Goal: Task Accomplishment & Management: Manage account settings

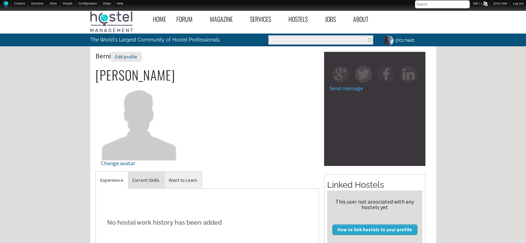
click at [145, 177] on link "Current Skills" at bounding box center [146, 180] width 36 height 17
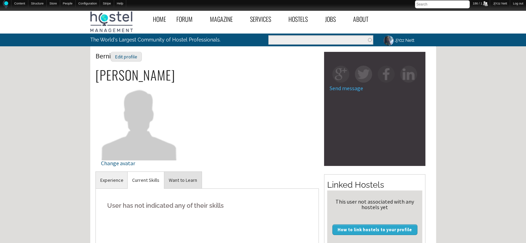
click at [175, 179] on link "Want to Learn" at bounding box center [182, 180] width 37 height 17
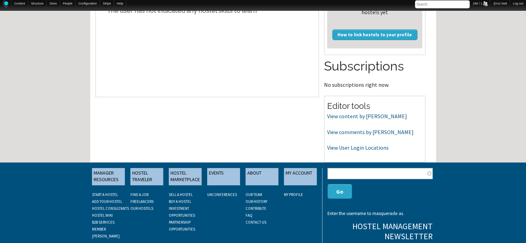
scroll to position [208, 0]
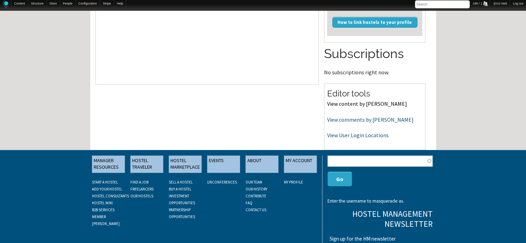
click at [340, 105] on link "View content by Berni" at bounding box center [367, 103] width 80 height 7
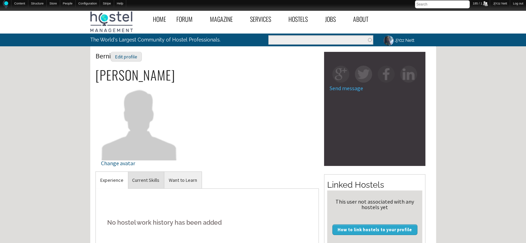
click at [149, 177] on link "Current Skills" at bounding box center [146, 180] width 36 height 17
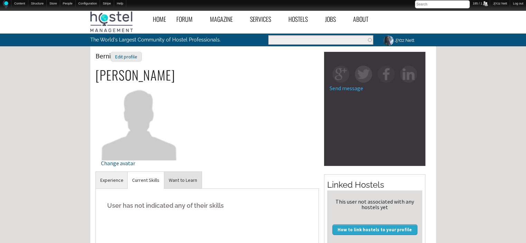
click at [182, 183] on link "Want to Learn" at bounding box center [182, 180] width 37 height 17
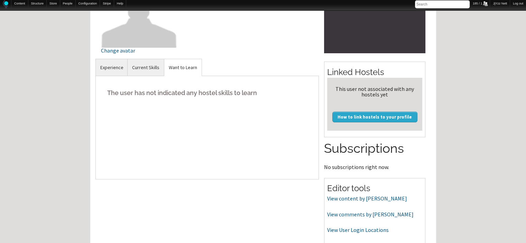
scroll to position [125, 0]
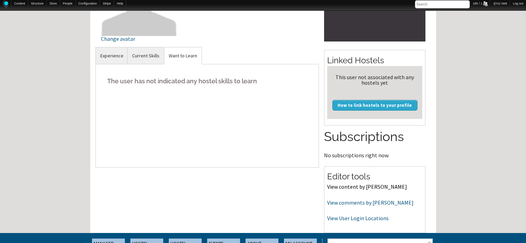
click at [352, 189] on link "View content by Berni" at bounding box center [367, 186] width 80 height 7
click at [337, 203] on link "View comments by Berni" at bounding box center [370, 202] width 86 height 7
click at [348, 221] on link "View User Login Locations" at bounding box center [358, 218] width 62 height 7
click at [147, 50] on link "Current Skills" at bounding box center [146, 55] width 36 height 17
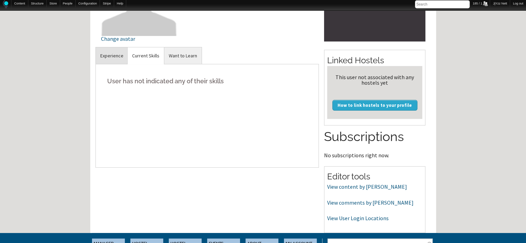
click at [114, 58] on link "Experience" at bounding box center [112, 55] width 32 height 17
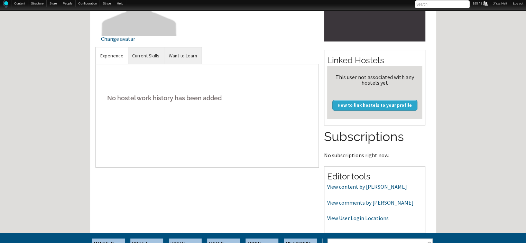
scroll to position [0, 0]
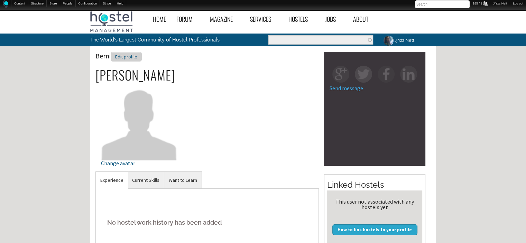
click at [121, 59] on div "Edit profile" at bounding box center [126, 57] width 31 height 10
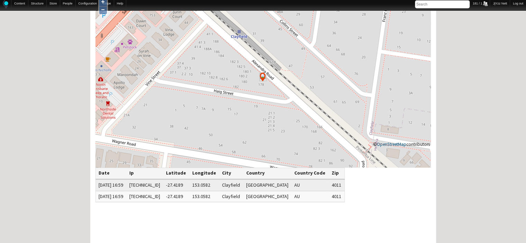
scroll to position [69, 0]
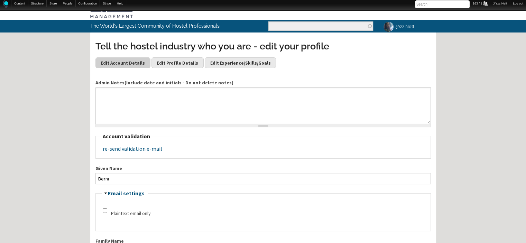
drag, startPoint x: 0, startPoint y: 0, endPoint x: 121, endPoint y: 59, distance: 134.8
click at [121, 59] on div "Tell the hostel industry who you are - edit your profile Edit Account Details E…" at bounding box center [263, 57] width 336 height 34
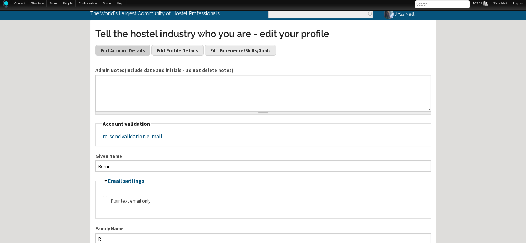
click at [121, 59] on div "Tell the hostel industry who you are - edit your profile Edit Account Details E…" at bounding box center [263, 44] width 336 height 34
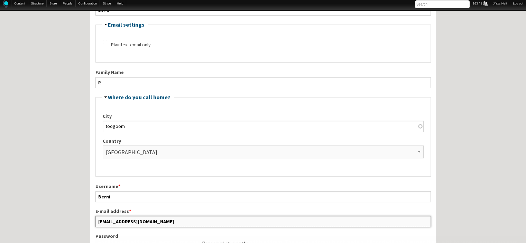
scroll to position [187, 0]
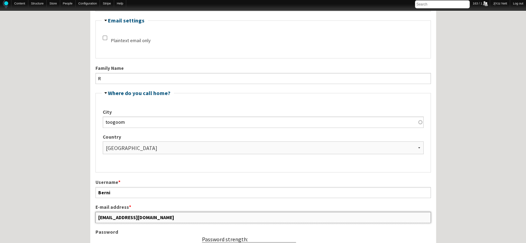
drag, startPoint x: 152, startPoint y: 238, endPoint x: 68, endPoint y: 229, distance: 84.1
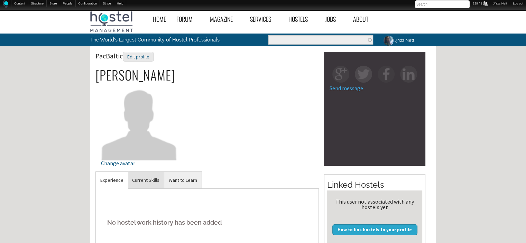
click at [143, 182] on link "Current Skills" at bounding box center [146, 180] width 36 height 17
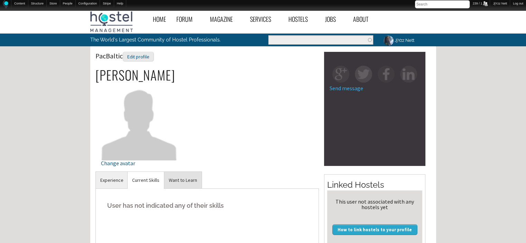
click at [183, 178] on link "Want to Learn" at bounding box center [182, 180] width 37 height 17
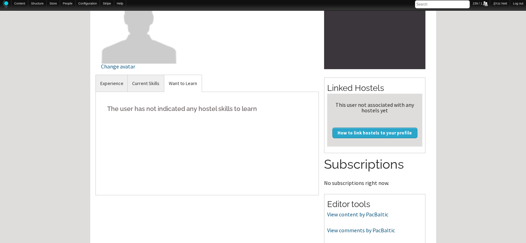
scroll to position [111, 0]
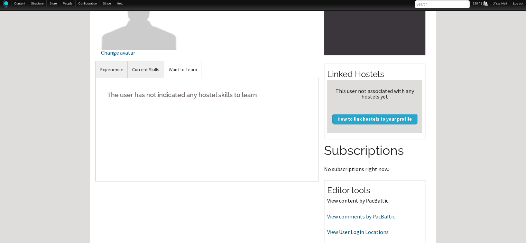
click at [350, 200] on link "View content by PacBaltic" at bounding box center [357, 200] width 61 height 7
click at [342, 218] on link "View comments by PacBaltic" at bounding box center [361, 216] width 68 height 7
click at [345, 231] on link "View User Login Locations" at bounding box center [358, 232] width 62 height 7
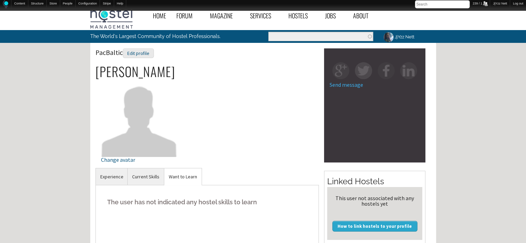
scroll to position [0, 0]
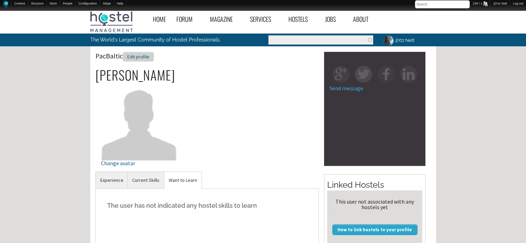
click at [136, 57] on div "Edit profile" at bounding box center [138, 57] width 31 height 10
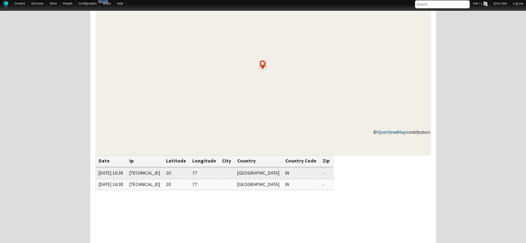
scroll to position [83, 0]
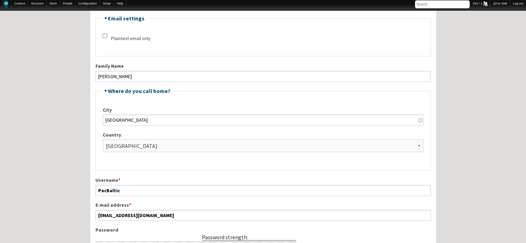
scroll to position [175, 0]
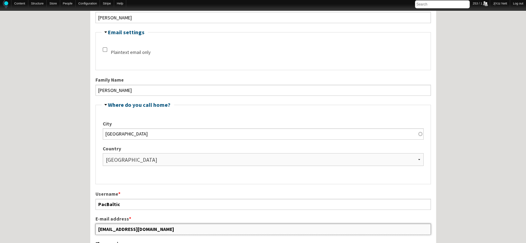
drag, startPoint x: 182, startPoint y: 227, endPoint x: 97, endPoint y: 230, distance: 84.8
click at [97, 230] on input "directorate.pacbaltic@gmail.com" at bounding box center [263, 229] width 336 height 11
type input "directorate.pacbaltic@gmail.com"
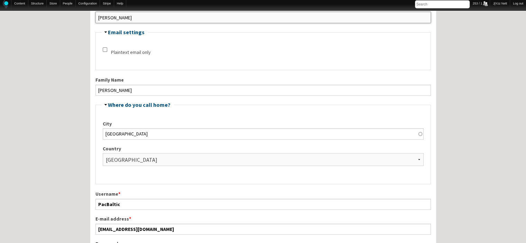
click at [184, 18] on input "Vijay" at bounding box center [263, 17] width 336 height 11
drag, startPoint x: 184, startPoint y: 18, endPoint x: 96, endPoint y: 15, distance: 87.9
click at [96, 15] on input "Vijay" at bounding box center [263, 17] width 336 height 11
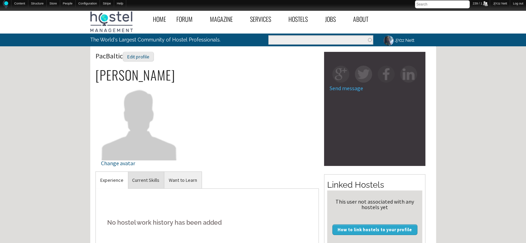
click at [138, 180] on link "Current Skills" at bounding box center [146, 180] width 36 height 17
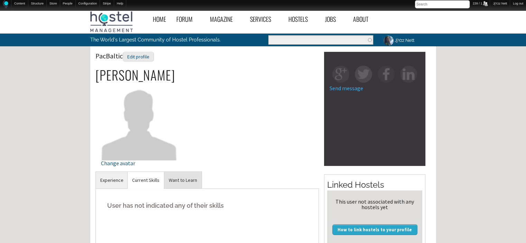
click at [183, 179] on link "Want to Learn" at bounding box center [182, 180] width 37 height 17
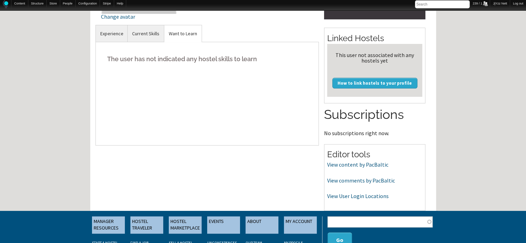
scroll to position [166, 0]
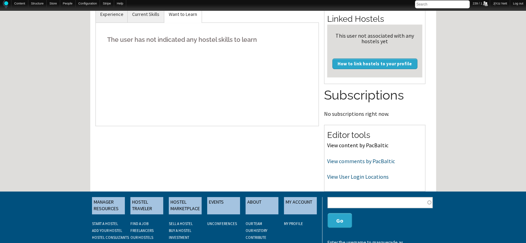
click at [357, 142] on link "View content by PacBaltic" at bounding box center [357, 145] width 61 height 7
click at [350, 161] on link "View comments by PacBaltic" at bounding box center [361, 161] width 68 height 7
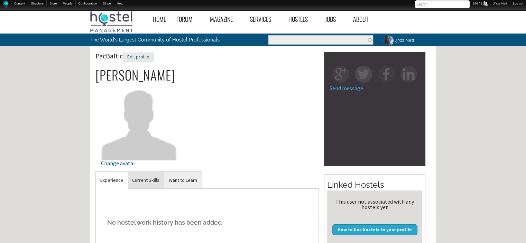
click at [151, 184] on link "Current Skills" at bounding box center [146, 180] width 36 height 17
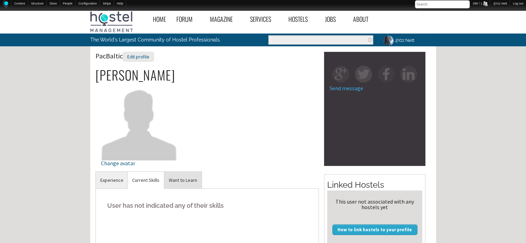
click at [196, 178] on link "Want to Learn" at bounding box center [182, 180] width 37 height 17
click at [136, 58] on div "Edit profile" at bounding box center [138, 57] width 31 height 10
